Goal: Find contact information: Find contact information

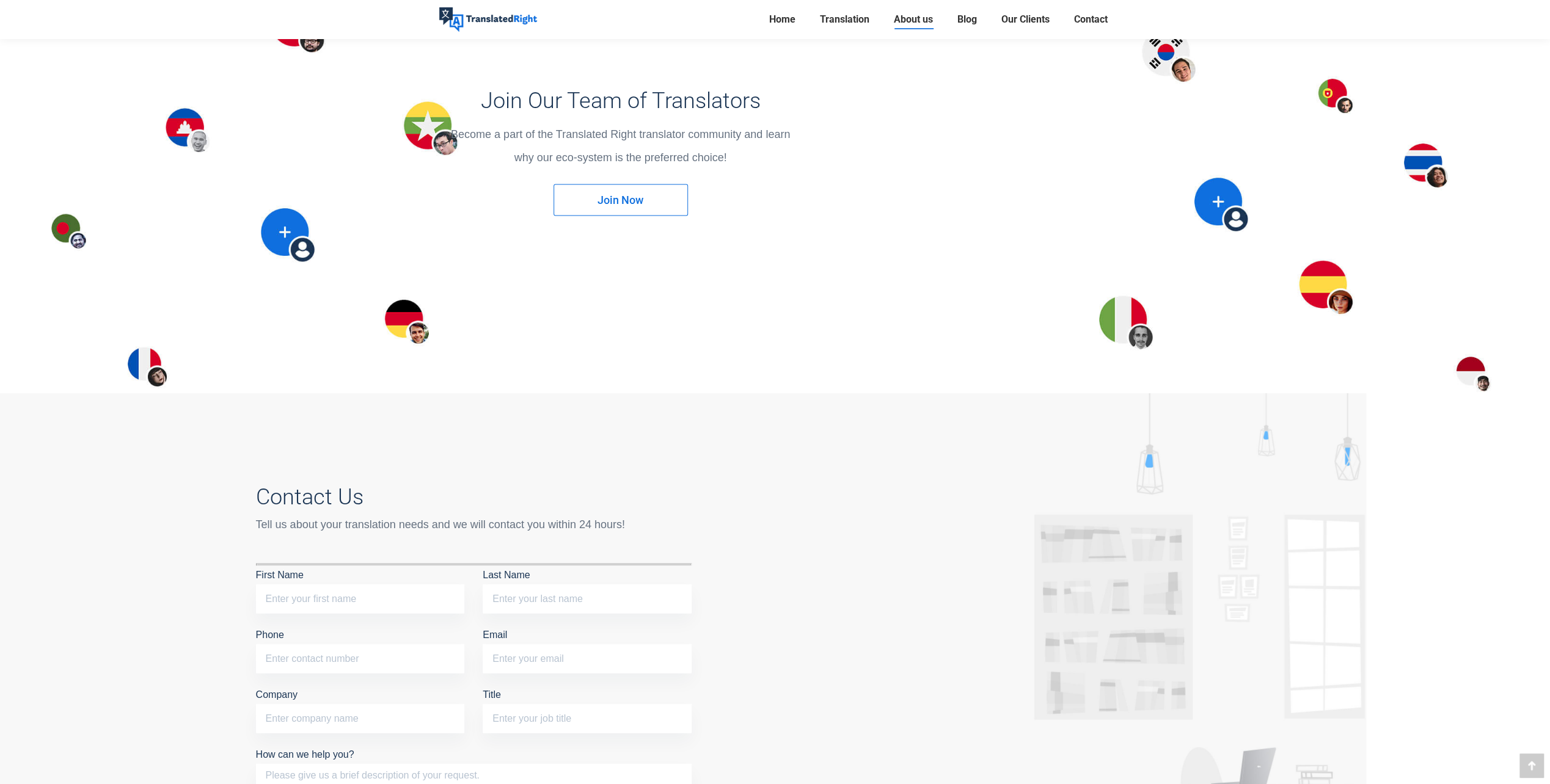
scroll to position [3111, 0]
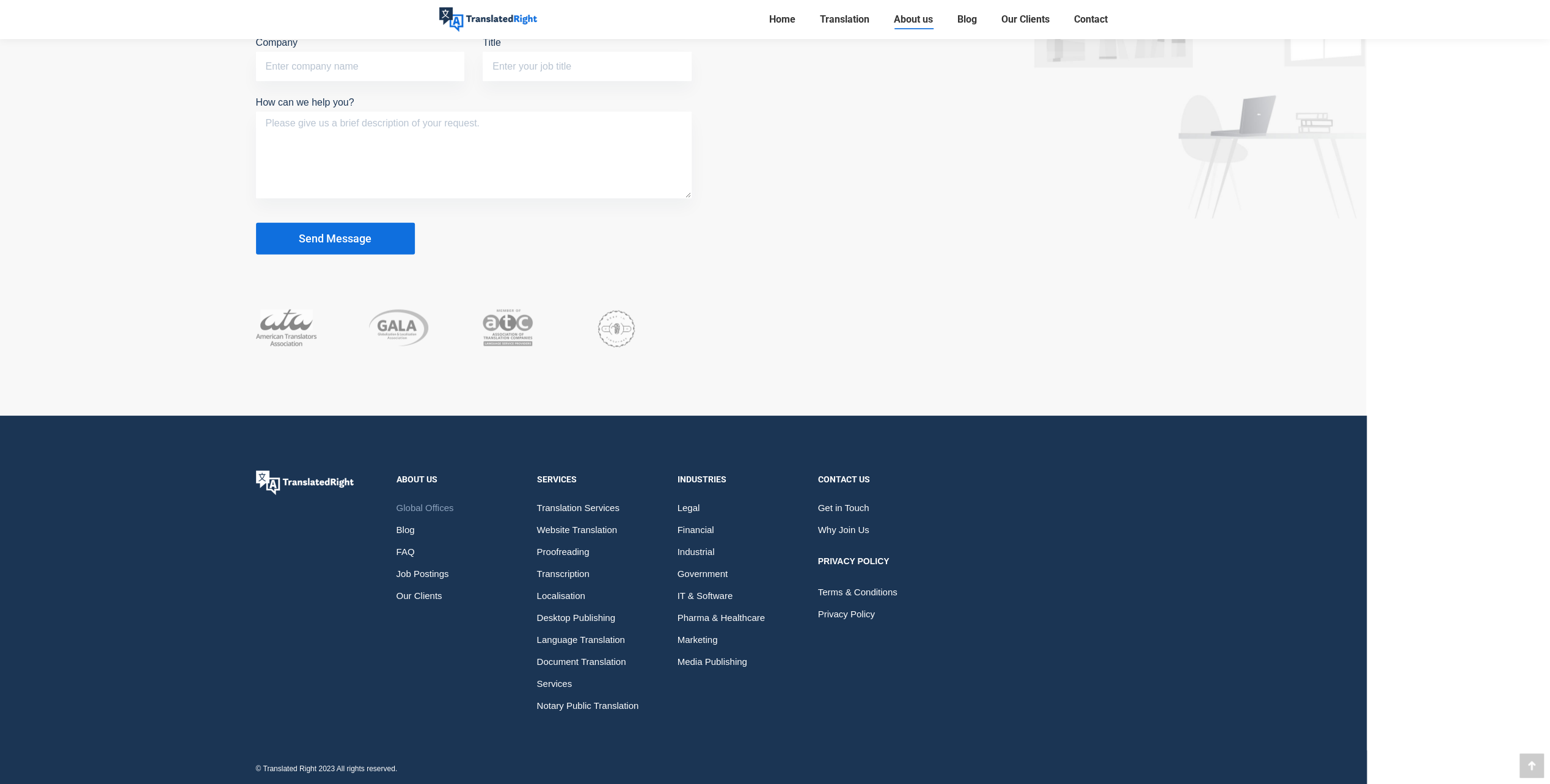
click at [451, 504] on span "Global Offices" at bounding box center [425, 508] width 58 height 22
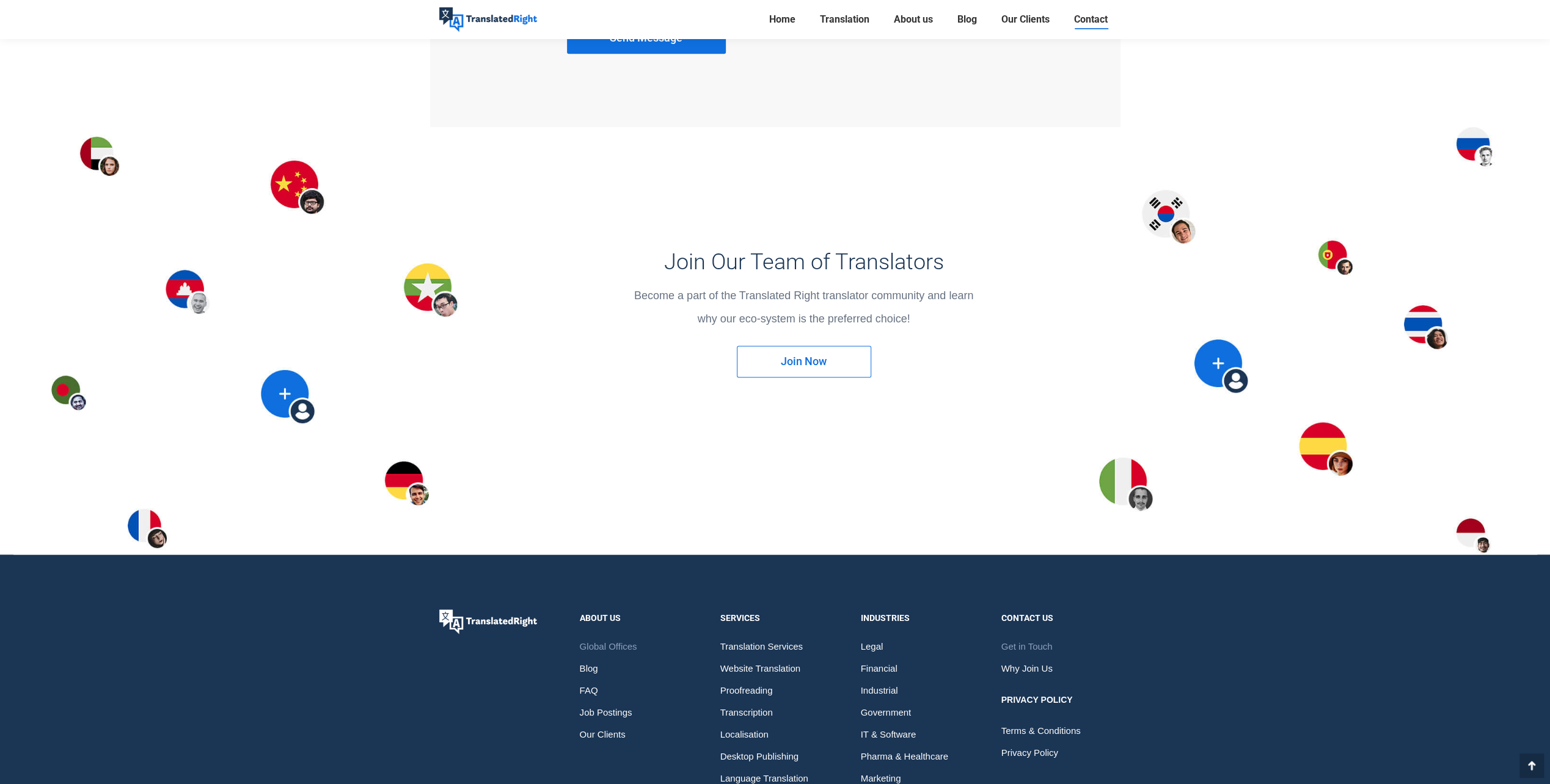
scroll to position [1466, 0]
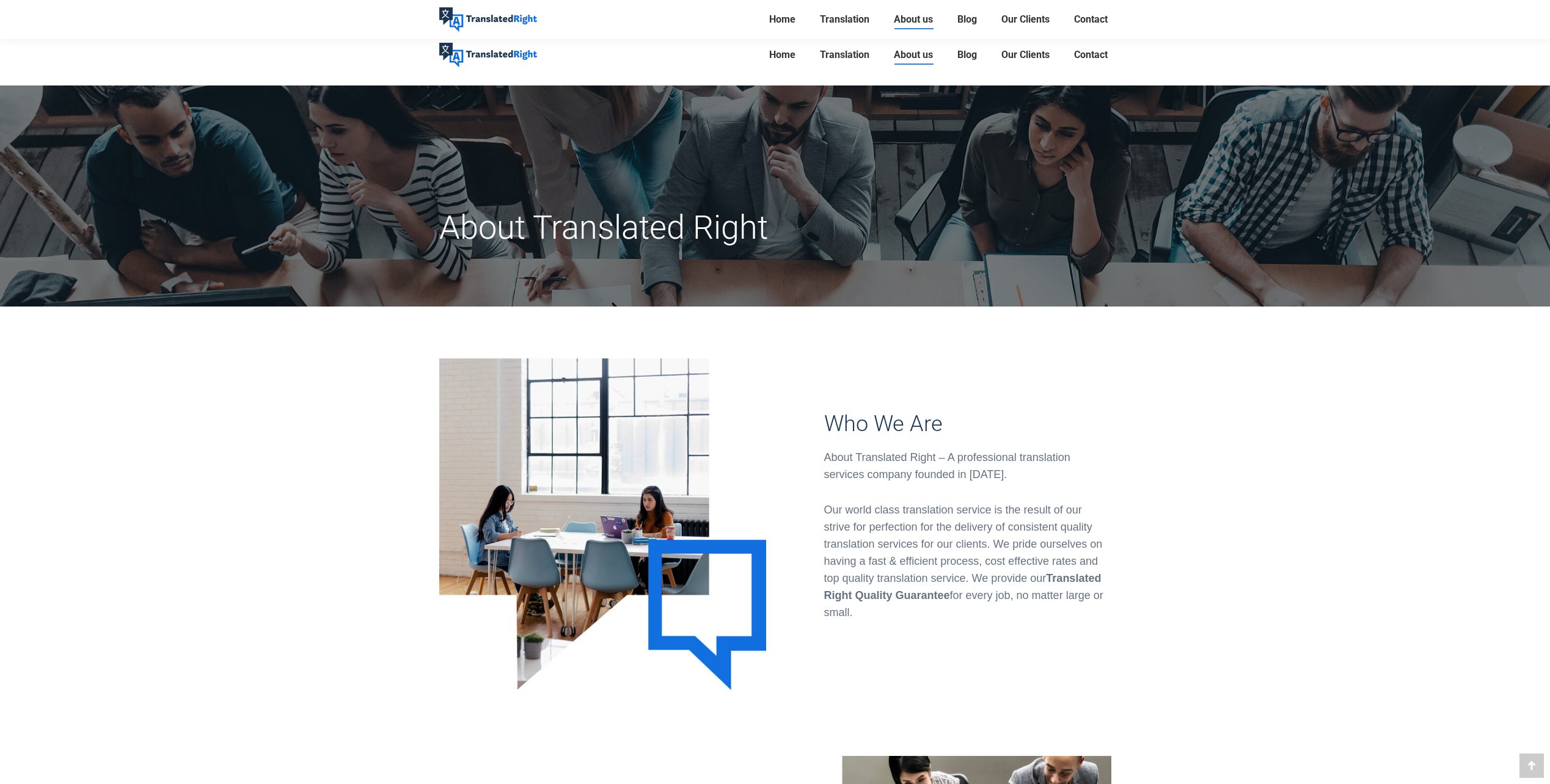
scroll to position [3111, 0]
